Goal: Task Accomplishment & Management: Manage account settings

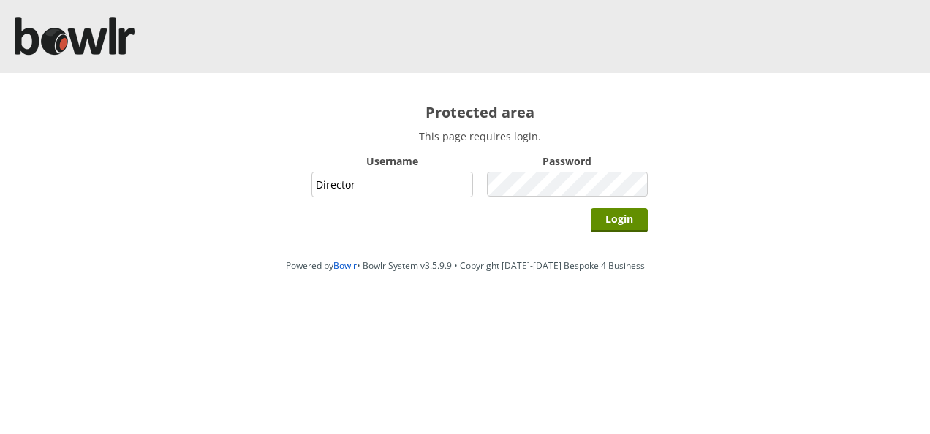
type input "Director"
click at [591, 208] on input "Login" at bounding box center [619, 220] width 57 height 24
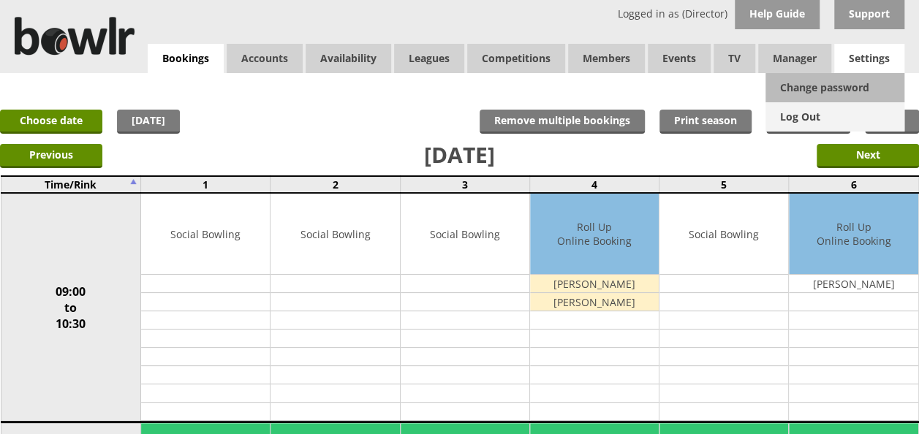
click at [805, 115] on link "Log Out" at bounding box center [834, 116] width 139 height 29
